Goal: Book appointment/travel/reservation

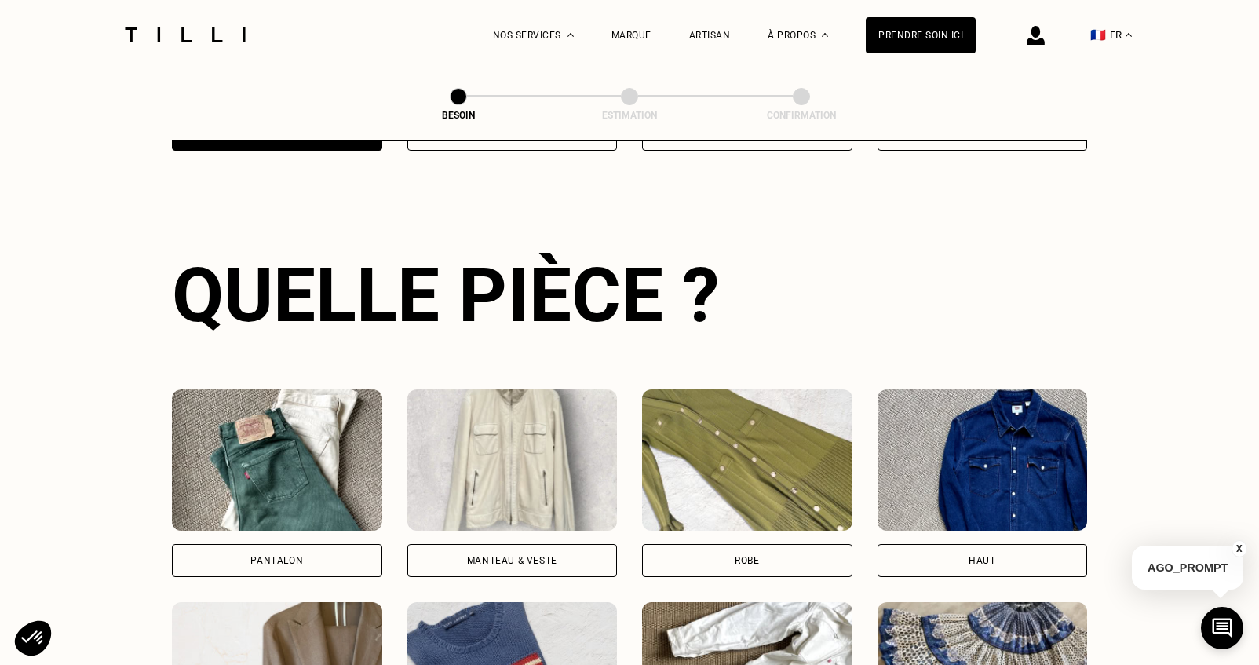
scroll to position [511, 0]
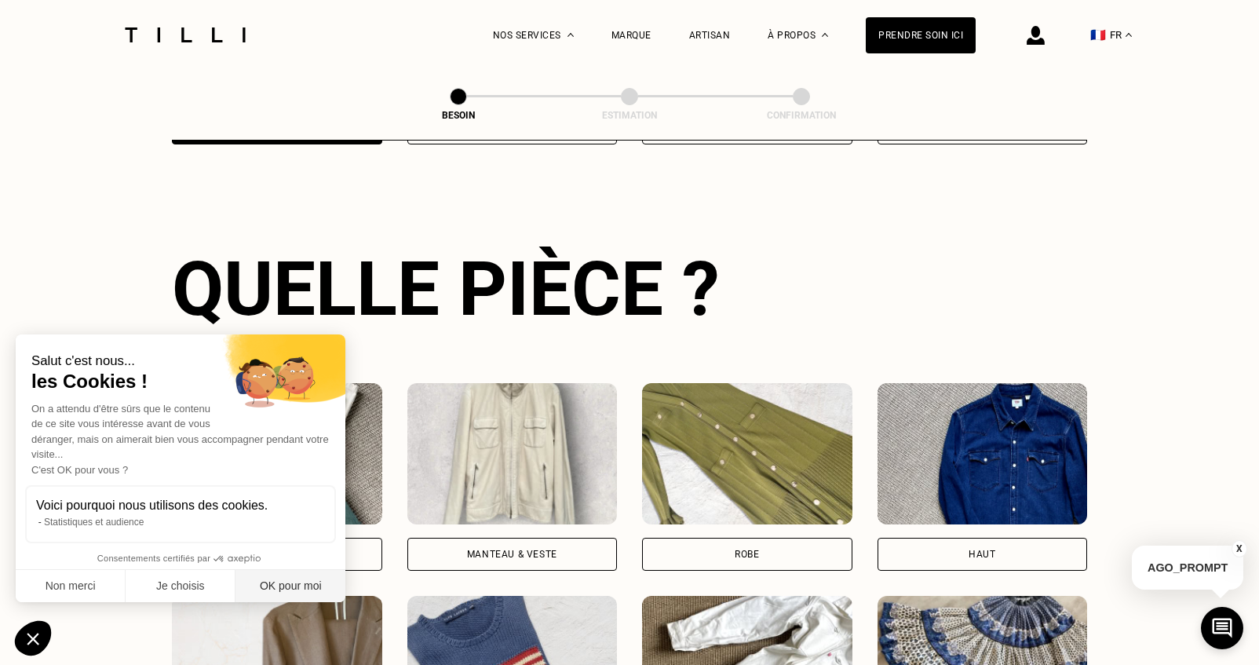
click at [309, 583] on button "OK pour moi" at bounding box center [290, 586] width 110 height 33
checkbox input "true"
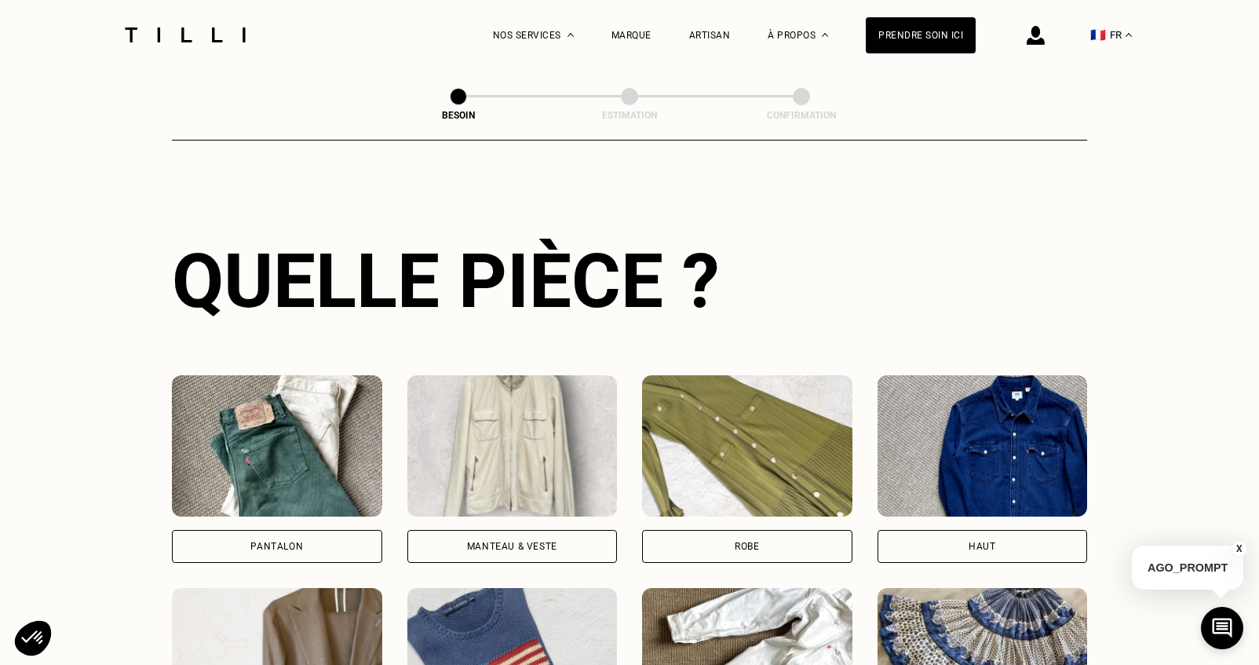
drag, startPoint x: 336, startPoint y: 524, endPoint x: 397, endPoint y: 363, distance: 172.8
click at [336, 530] on div "Pantalon" at bounding box center [277, 546] width 210 height 33
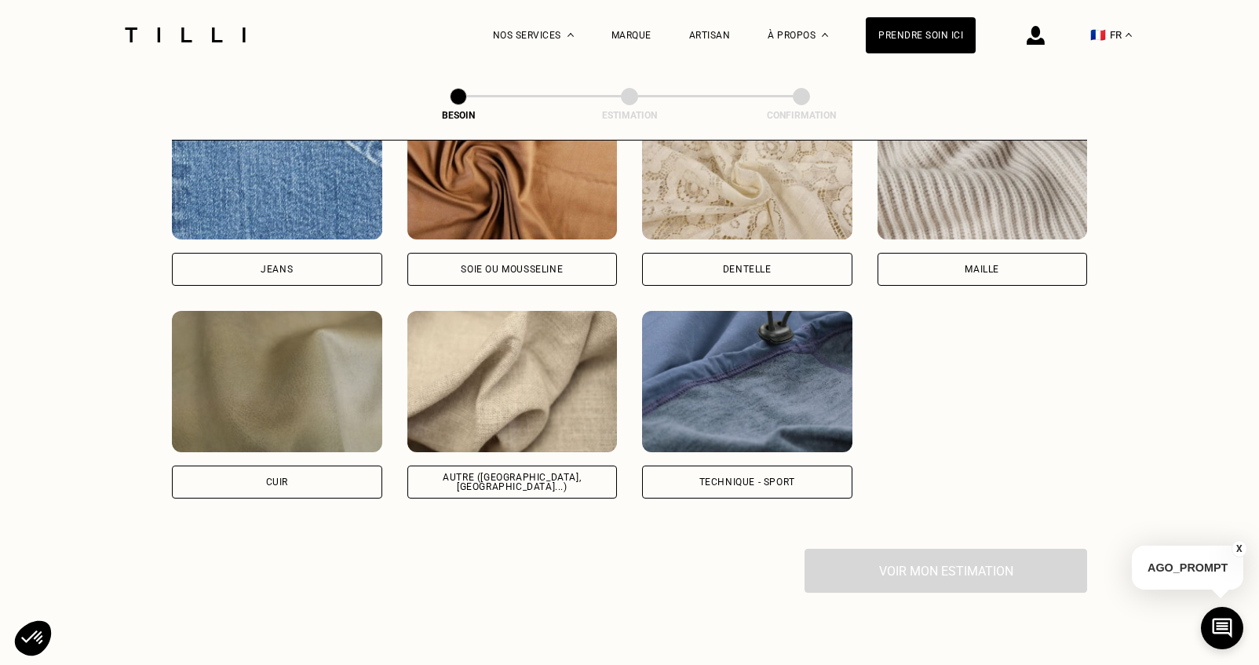
scroll to position [1748, 0]
drag, startPoint x: 313, startPoint y: 246, endPoint x: 428, endPoint y: 266, distance: 117.1
click at [313, 253] on div "Jeans" at bounding box center [277, 269] width 210 height 33
select select "FR"
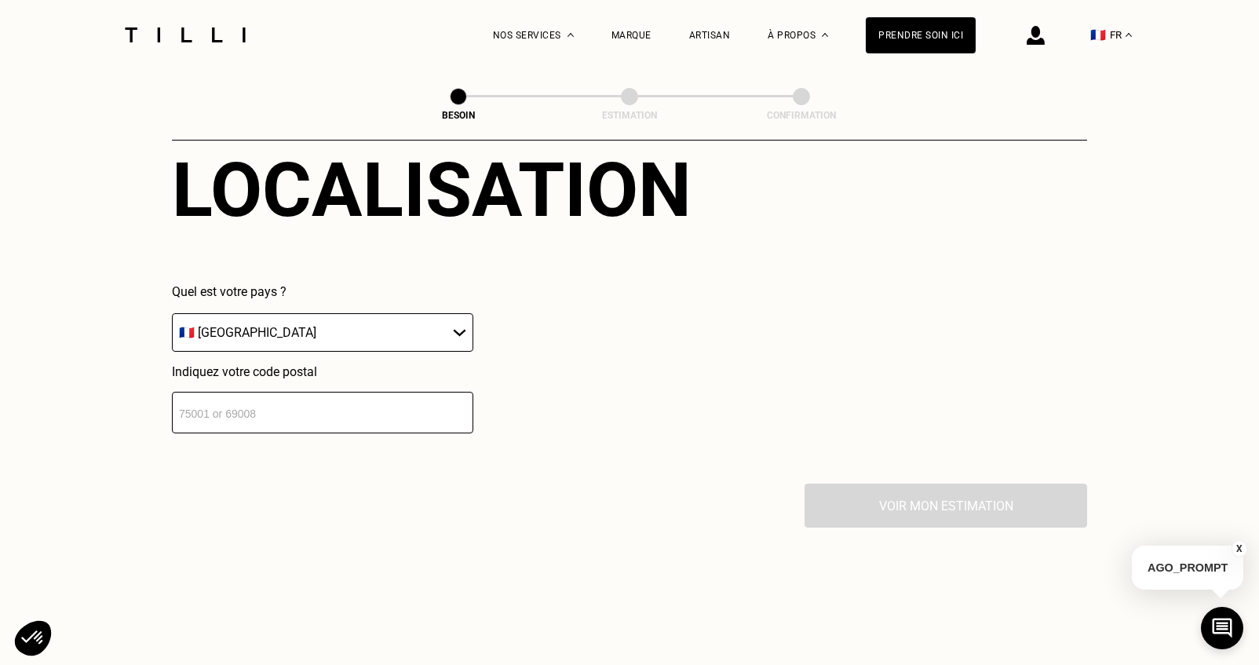
scroll to position [2243, 0]
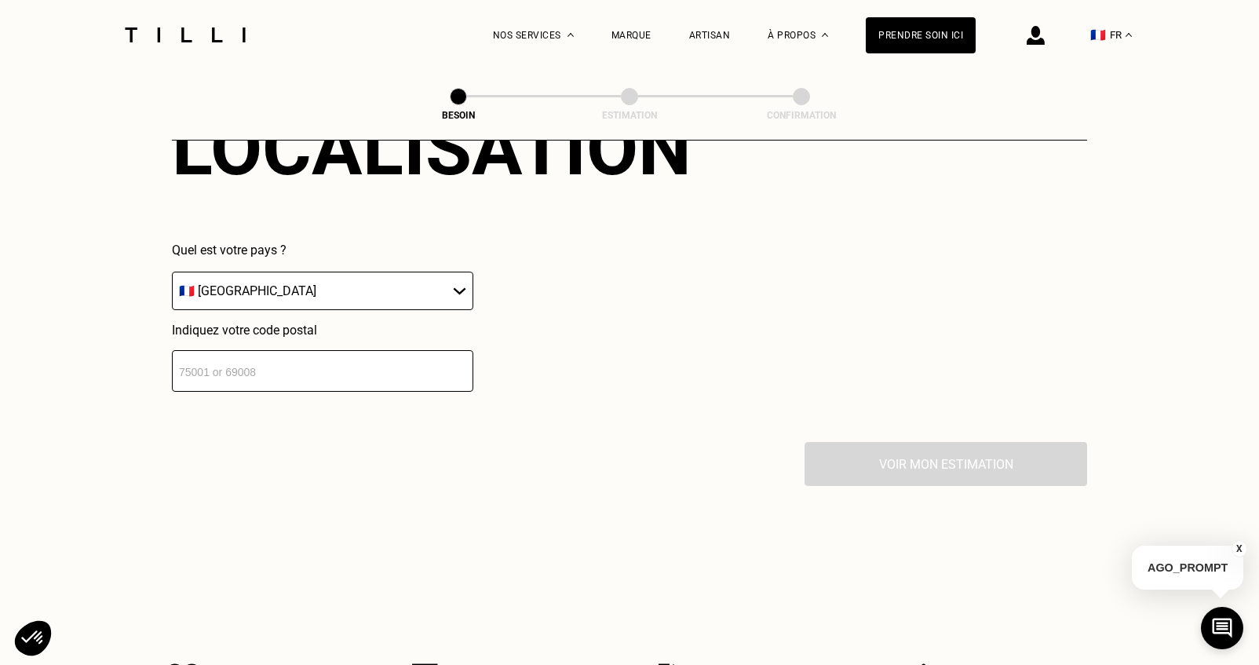
click at [375, 362] on input "number" at bounding box center [322, 371] width 301 height 42
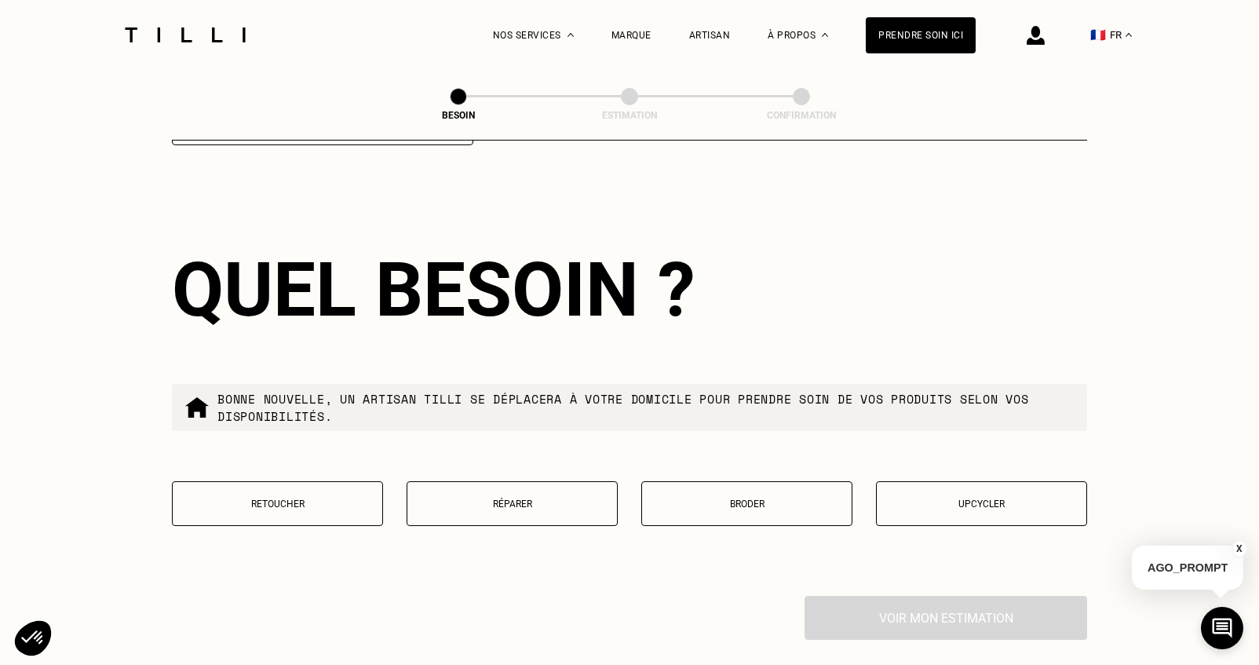
scroll to position [2491, 0]
type input "75001"
click at [246, 497] on p "Retoucher" at bounding box center [277, 502] width 194 height 11
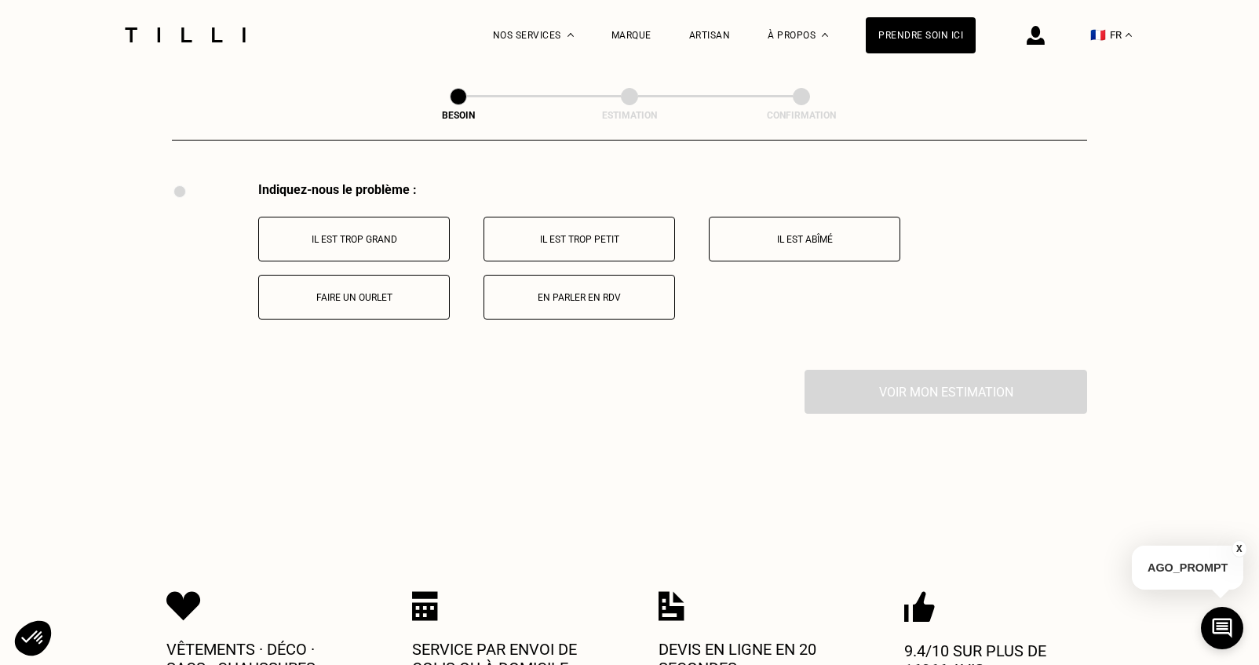
scroll to position [2923, 0]
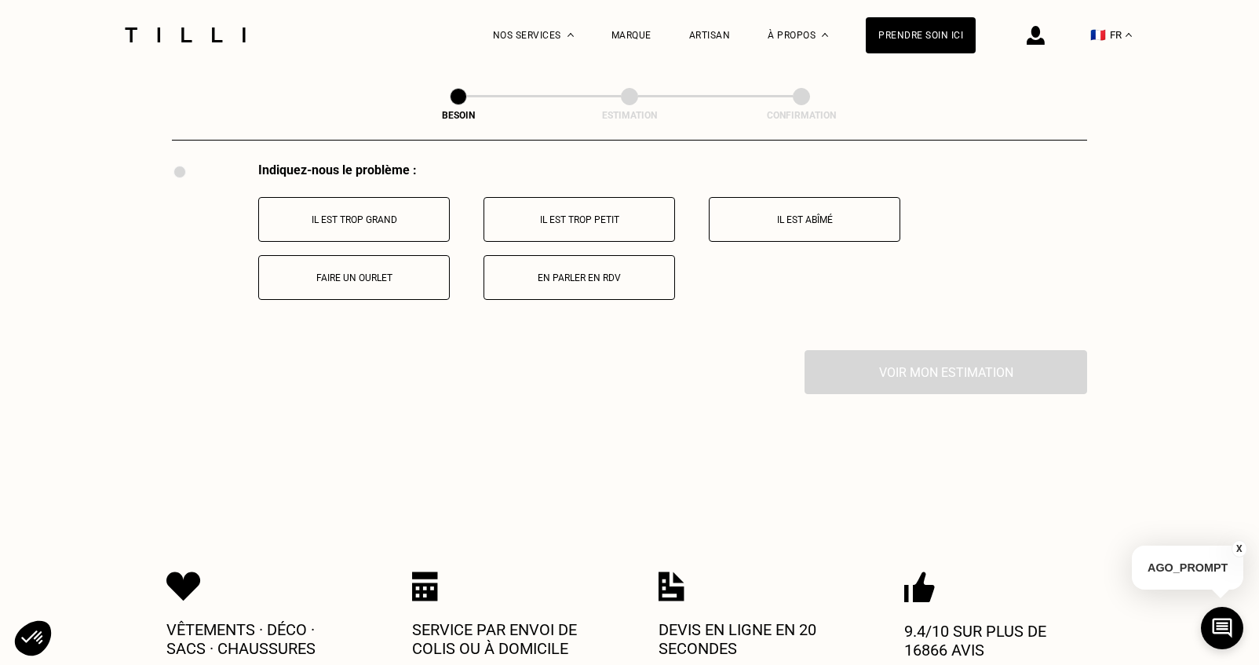
click at [369, 214] on p "Il est trop grand" at bounding box center [354, 219] width 174 height 11
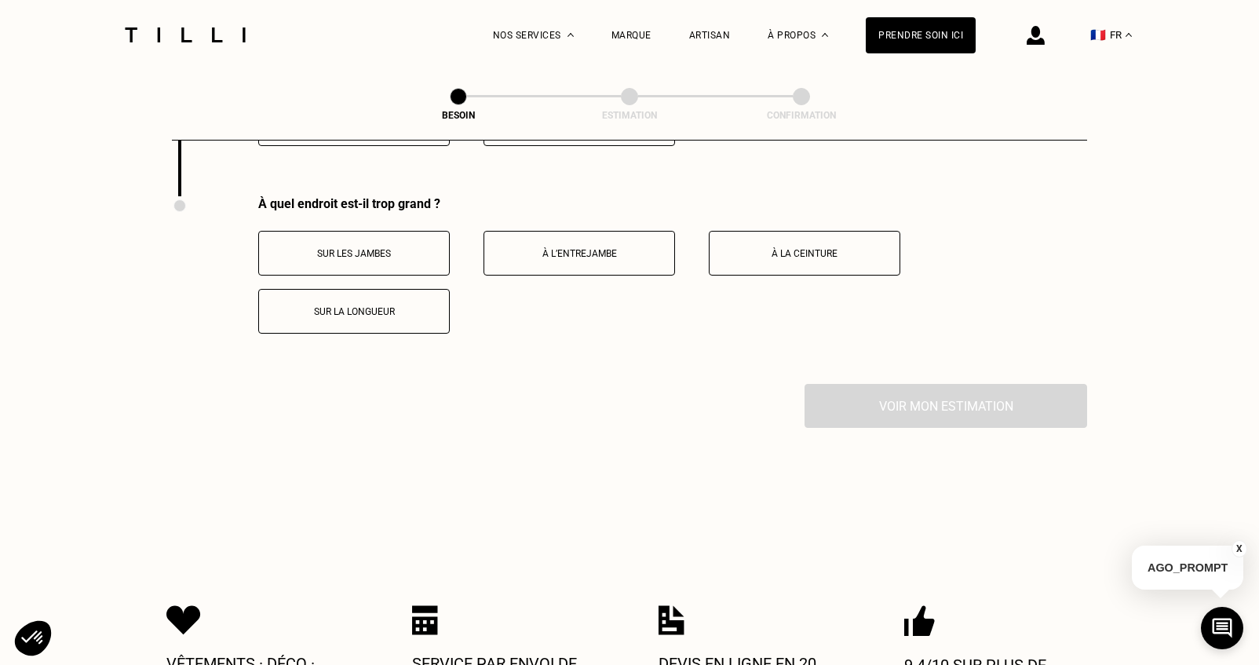
scroll to position [3078, 0]
click at [388, 304] on button "Sur la longueur" at bounding box center [353, 309] width 191 height 45
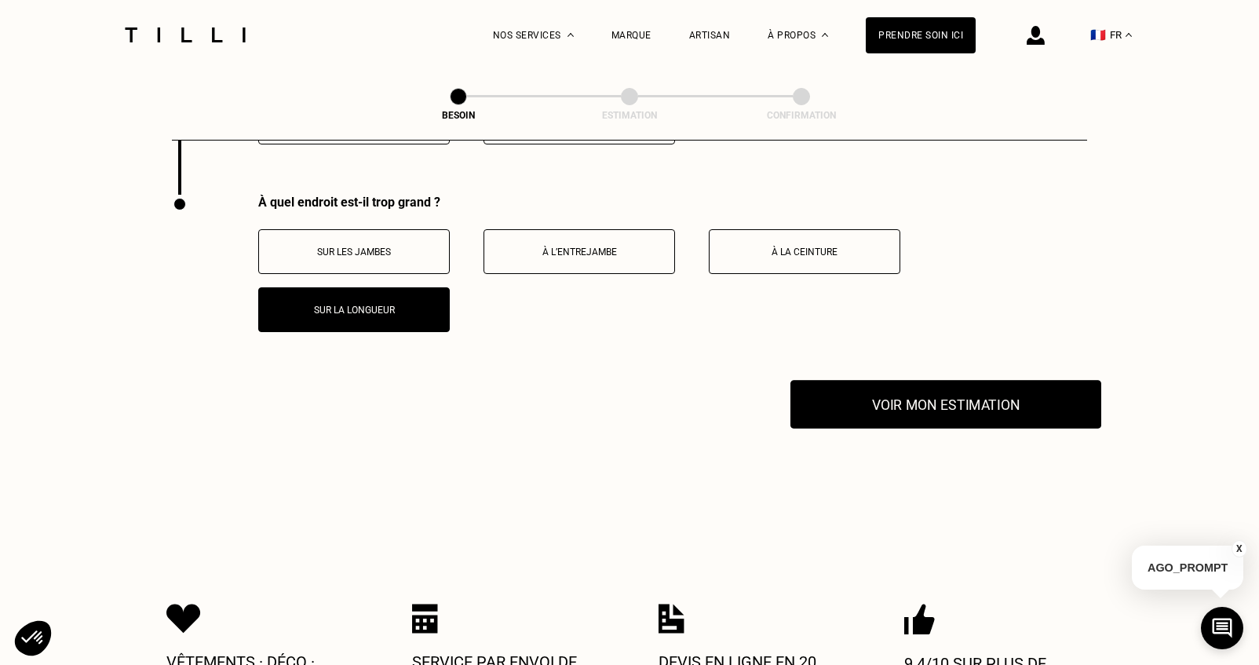
click at [909, 382] on button "Voir mon estimation" at bounding box center [945, 404] width 311 height 49
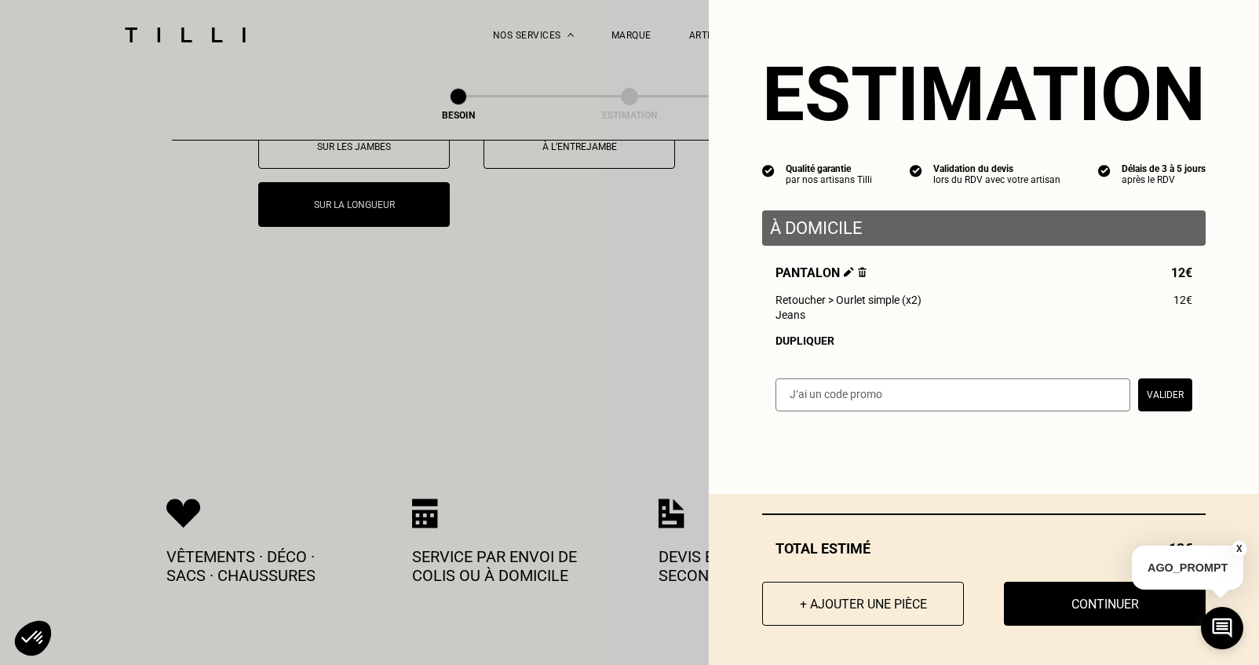
scroll to position [3283, 0]
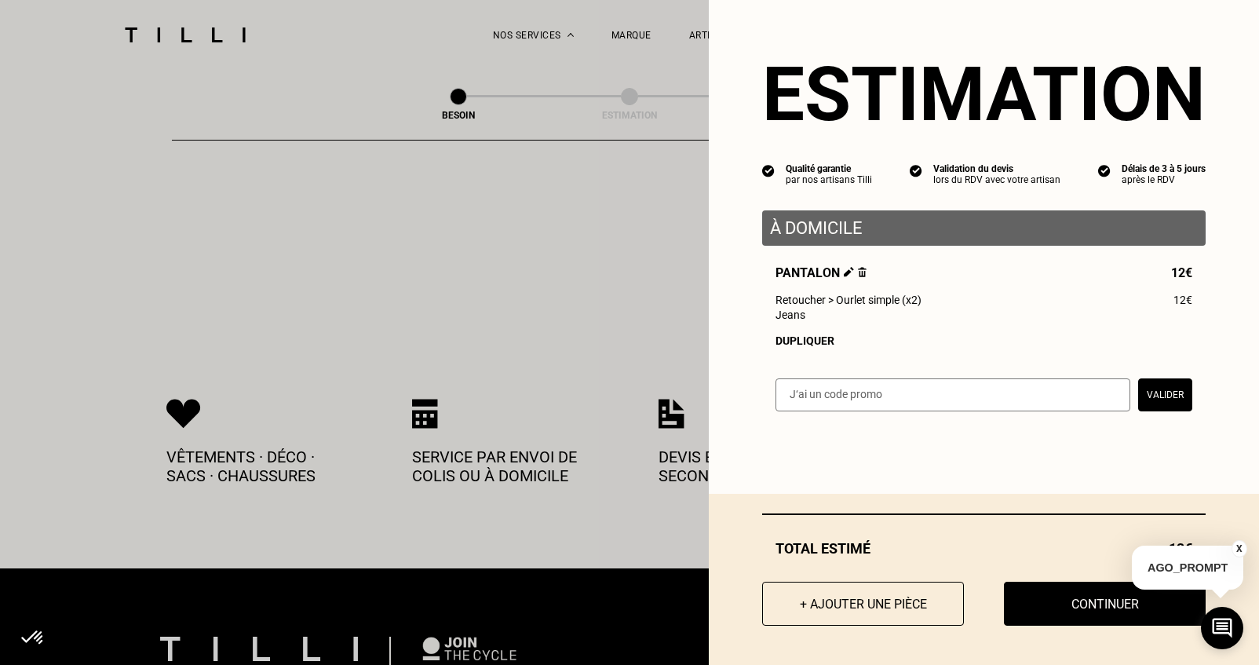
click at [1238, 550] on button "X" at bounding box center [1239, 548] width 16 height 17
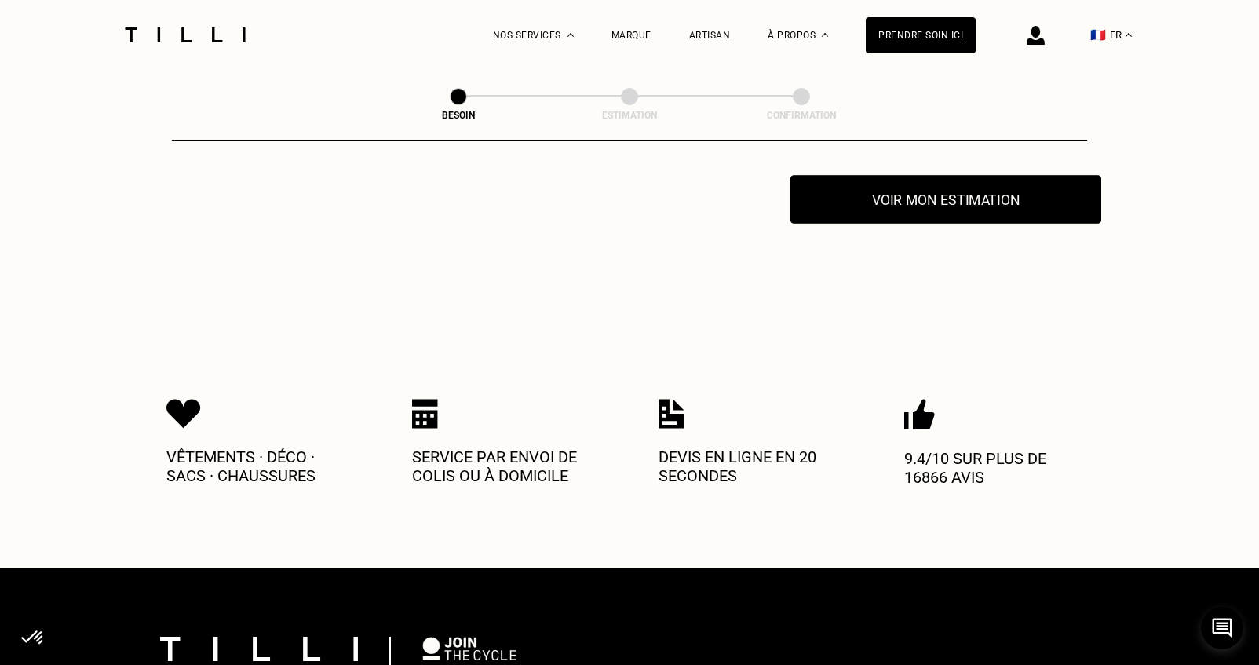
click at [986, 193] on button "Voir mon estimation" at bounding box center [945, 199] width 311 height 49
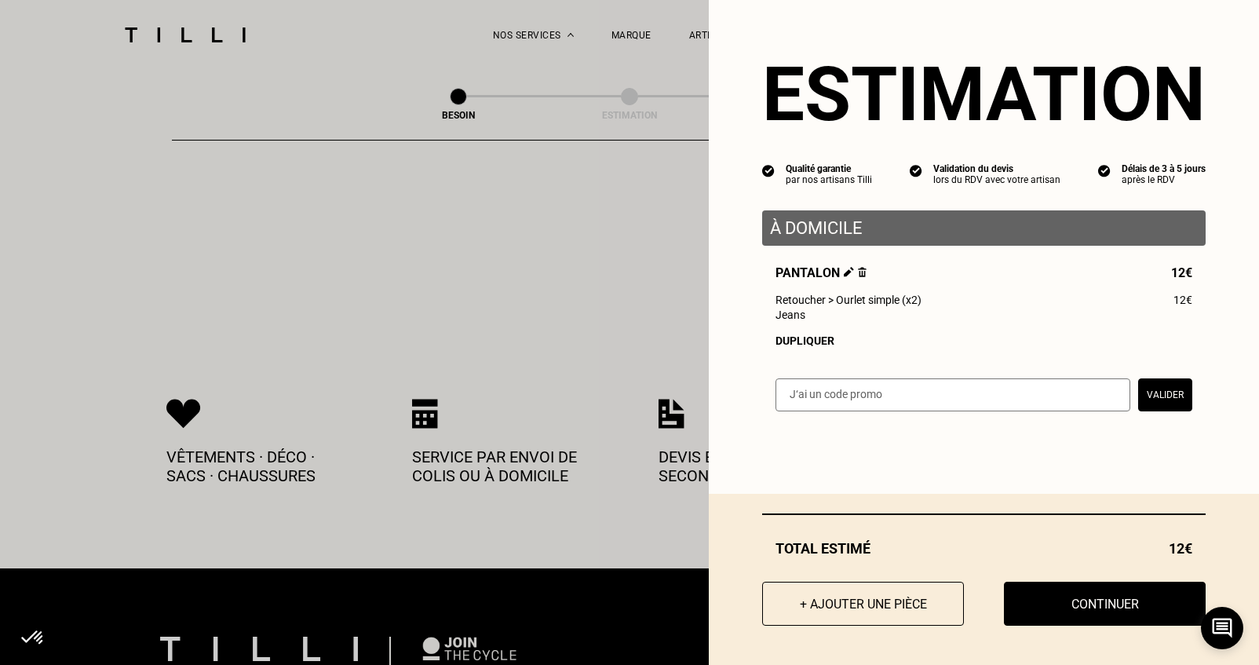
click at [1094, 601] on button "Continuer" at bounding box center [1105, 603] width 202 height 44
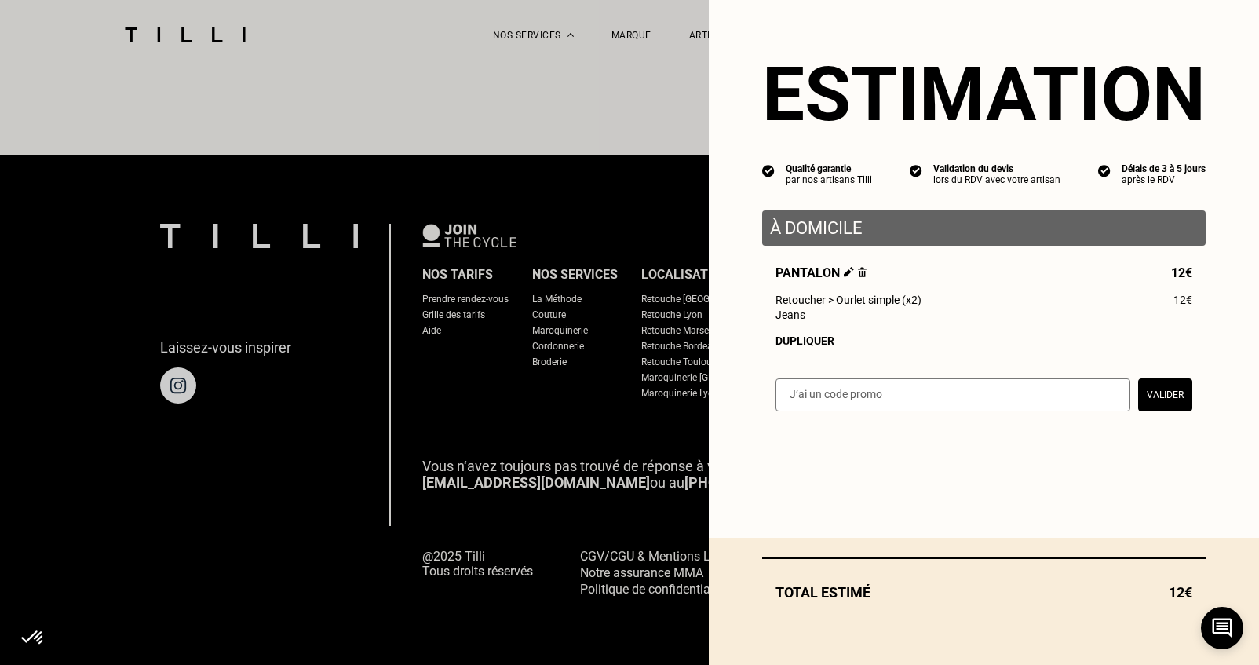
scroll to position [922, 0]
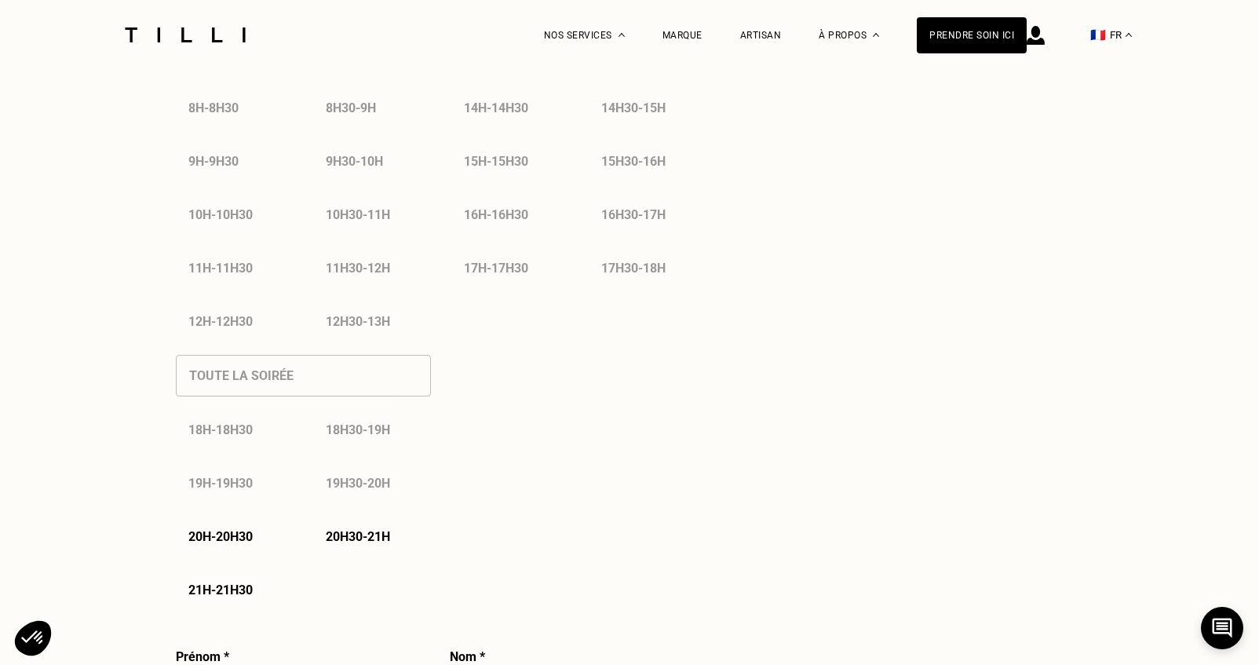
select select "FR"
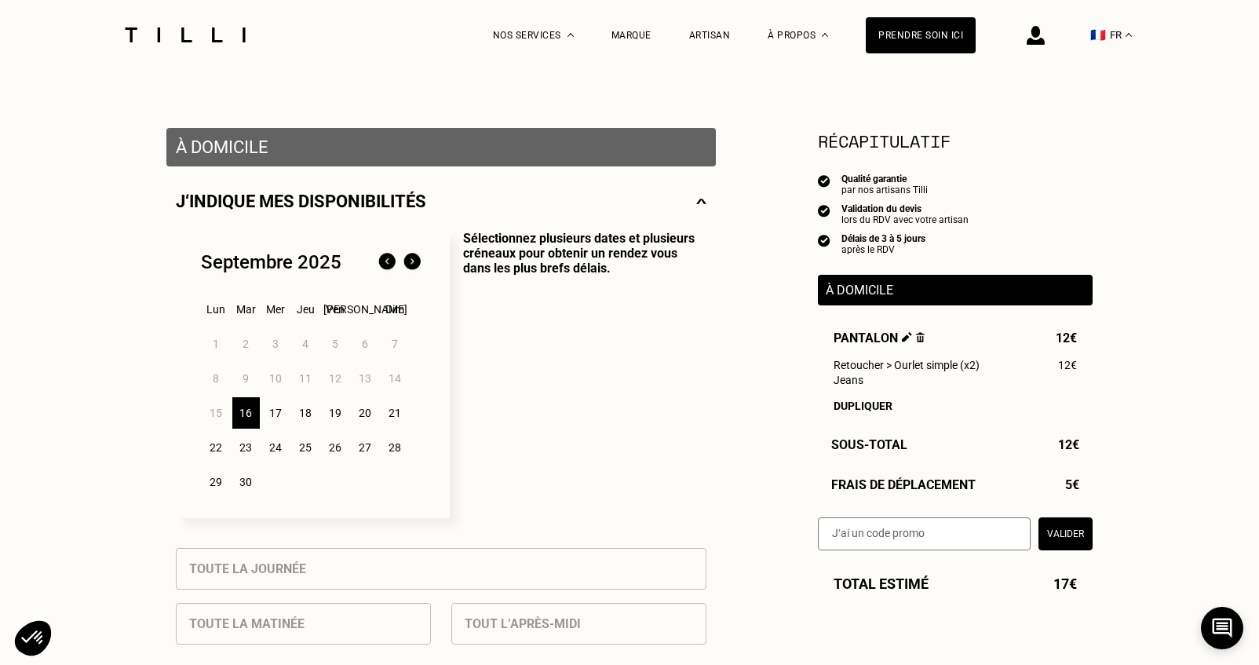
scroll to position [257, 0]
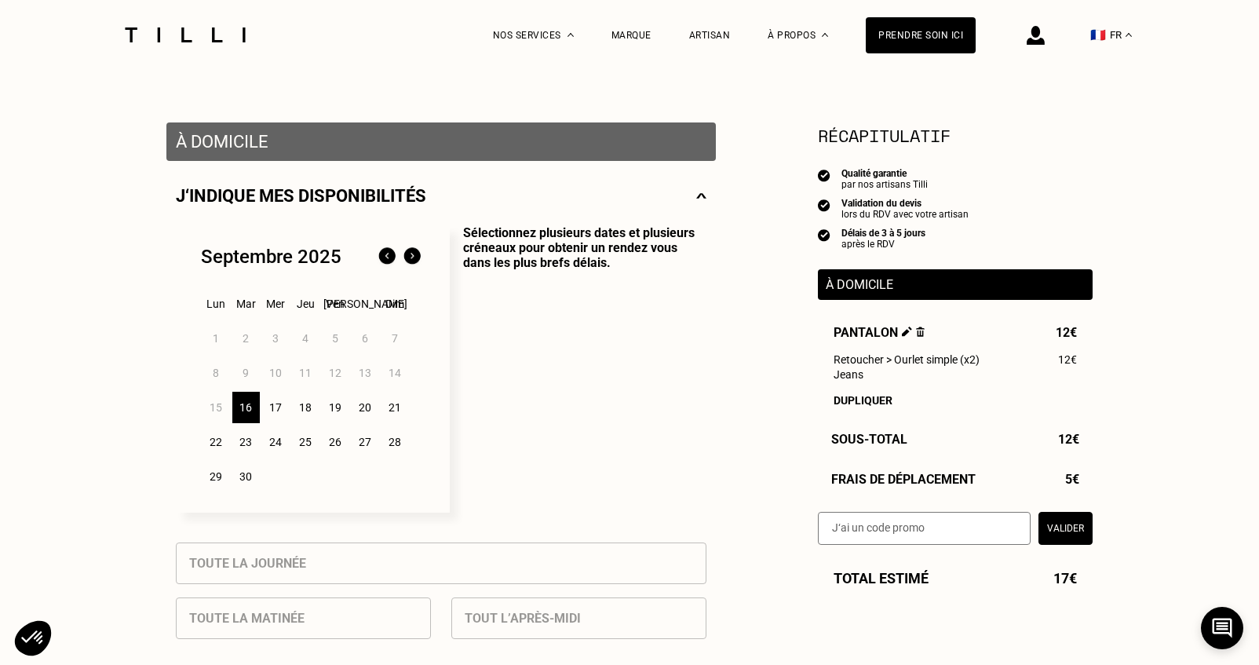
click at [685, 410] on p "Sélectionnez plusieurs dates et plusieurs créneaux pour obtenir un rendez vous …" at bounding box center [578, 368] width 257 height 287
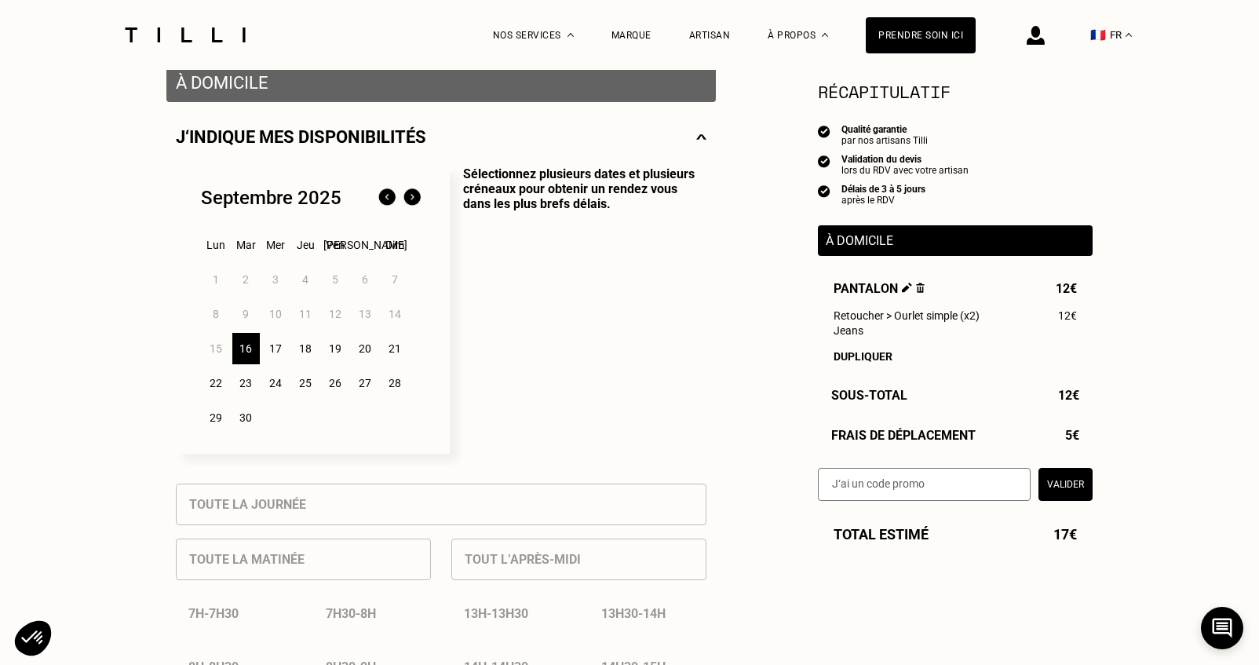
scroll to position [317, 0]
